Goal: Information Seeking & Learning: Learn about a topic

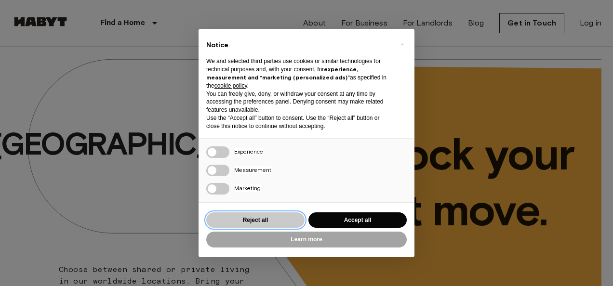
click at [265, 216] on button "Reject all" at bounding box center [255, 220] width 98 height 16
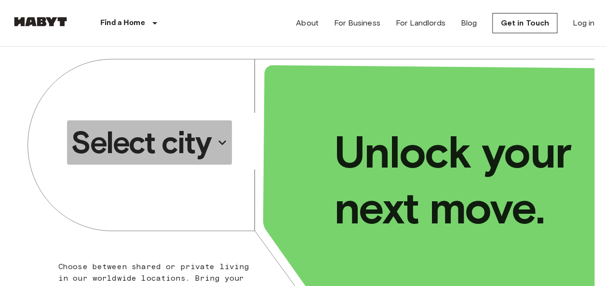
click at [220, 143] on icon "button" at bounding box center [221, 142] width 15 height 15
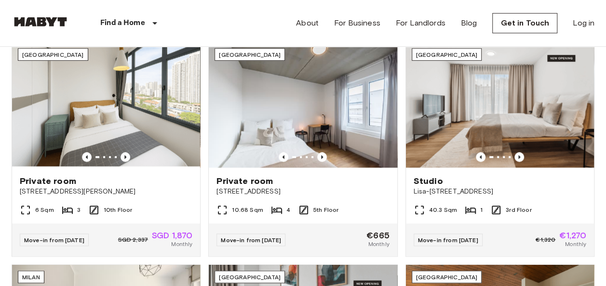
scroll to position [303, 0]
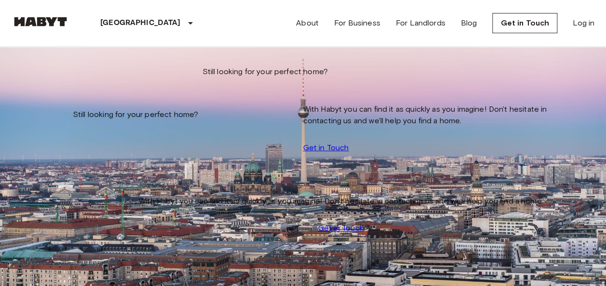
scroll to position [458, 0]
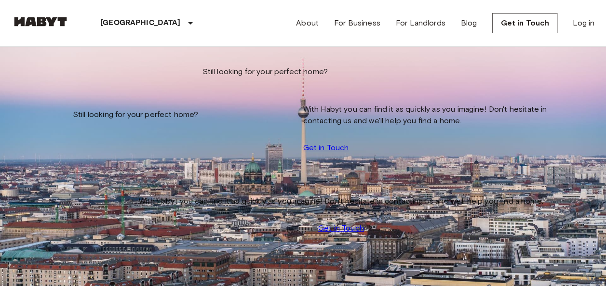
click at [93, 75] on icon "tune" at bounding box center [89, 70] width 7 height 9
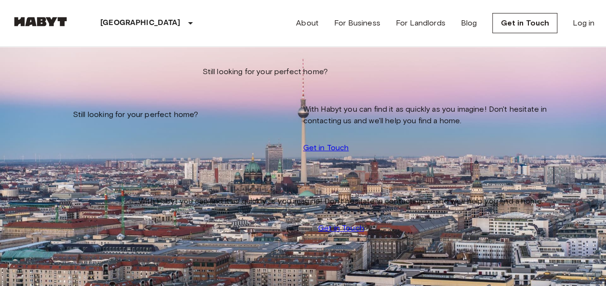
scroll to position [4475, 0]
click at [132, 75] on icon "tune" at bounding box center [128, 70] width 7 height 9
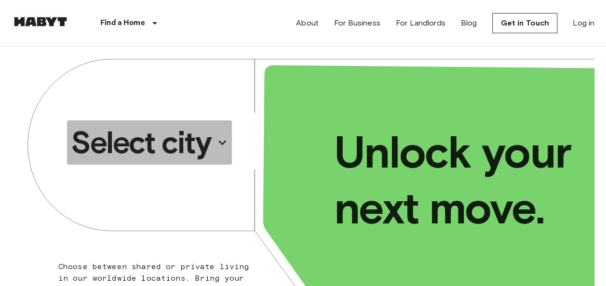
click at [217, 146] on icon "button" at bounding box center [221, 142] width 15 height 15
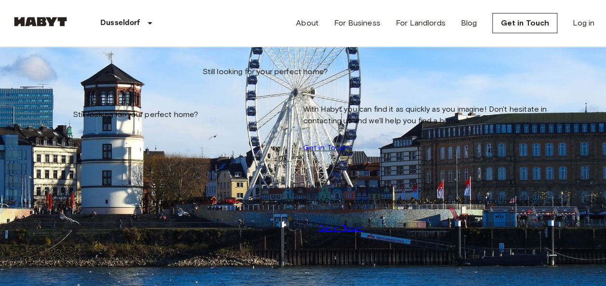
scroll to position [701, 0]
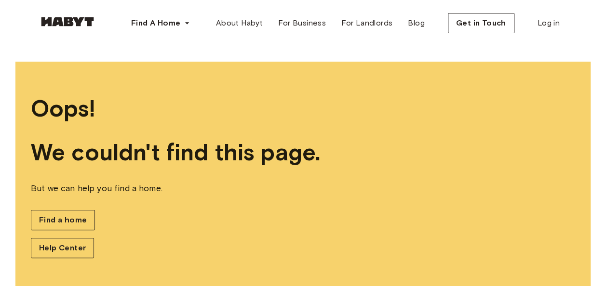
scroll to position [20, 0]
